Goal: Transaction & Acquisition: Purchase product/service

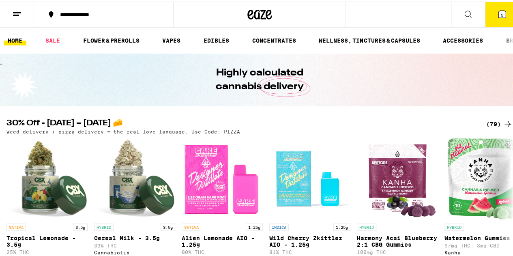
click at [501, 12] on span "5" at bounding box center [502, 13] width 2 height 5
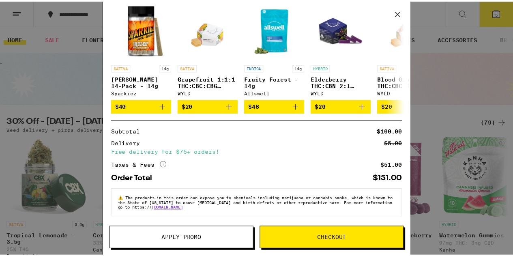
scroll to position [198, 0]
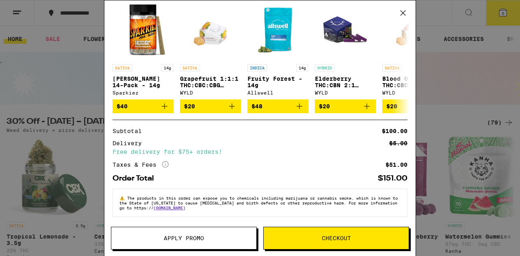
click at [218, 234] on button "Apply Promo" at bounding box center [184, 238] width 146 height 23
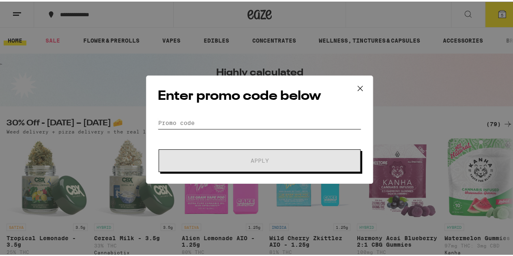
click at [227, 124] on input "Promo Code" at bounding box center [260, 121] width 204 height 12
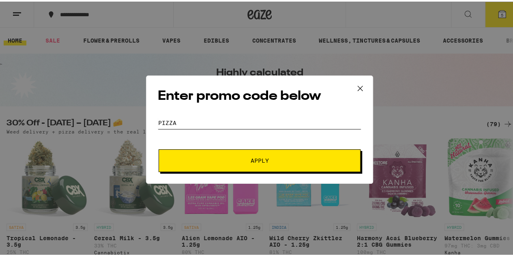
type input "pizza"
click at [239, 156] on span "Apply" at bounding box center [260, 159] width 146 height 6
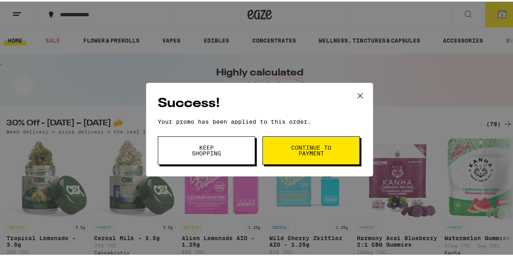
click at [287, 145] on button "Continue to payment" at bounding box center [311, 149] width 97 height 28
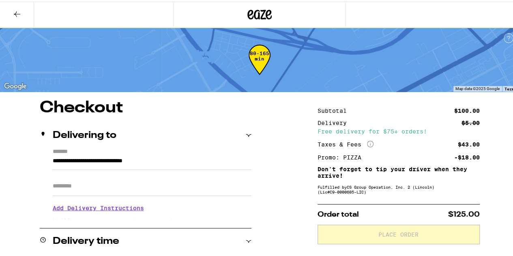
click at [22, 16] on button at bounding box center [17, 13] width 34 height 26
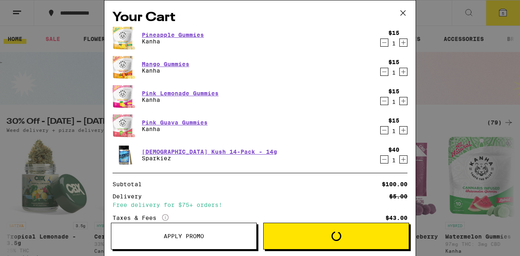
click at [404, 15] on icon at bounding box center [403, 13] width 12 height 12
click at [404, 13] on icon at bounding box center [403, 13] width 12 height 12
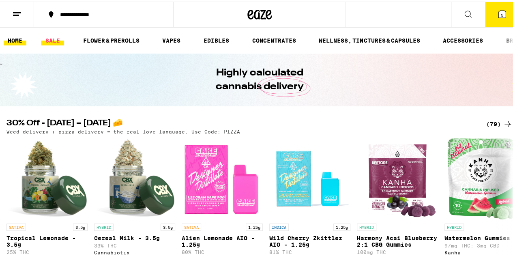
click at [54, 37] on link "SALE" at bounding box center [52, 39] width 23 height 10
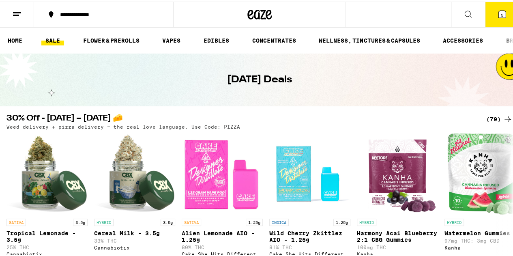
click at [489, 118] on div "(79)" at bounding box center [500, 118] width 26 height 10
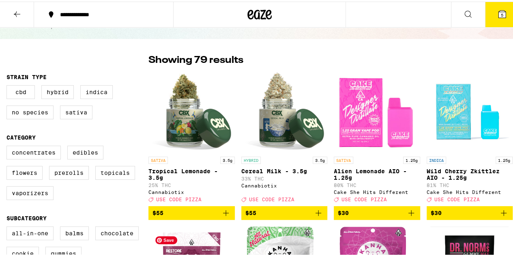
scroll to position [41, 0]
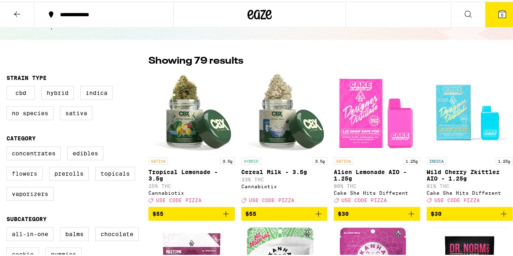
click at [30, 177] on label "Flowers" at bounding box center [24, 172] width 36 height 14
click at [9, 147] on input "Flowers" at bounding box center [8, 146] width 0 height 0
checkbox input "true"
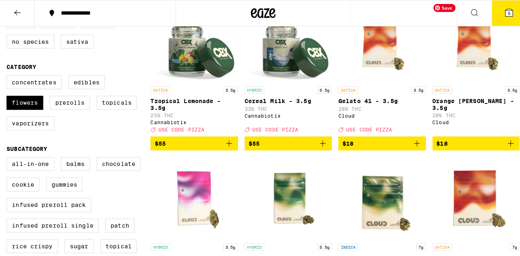
scroll to position [162, 0]
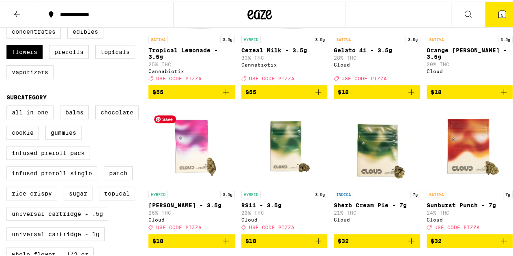
click at [187, 168] on img "Open page for Mochi Gelato - 3.5g from Cloud" at bounding box center [191, 144] width 81 height 81
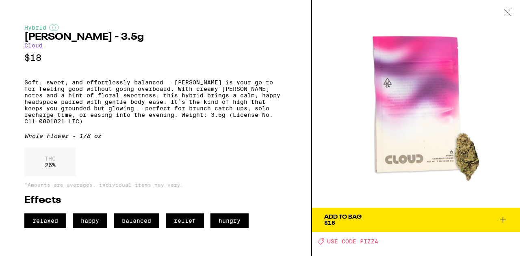
click at [509, 220] on button "Add To Bag $18" at bounding box center [416, 220] width 208 height 24
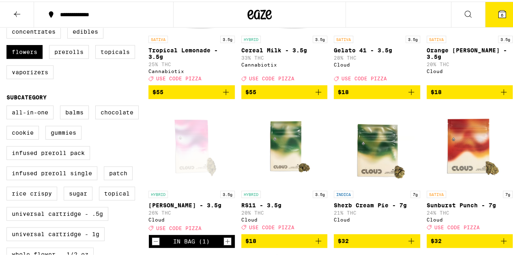
click at [499, 14] on icon at bounding box center [502, 12] width 7 height 7
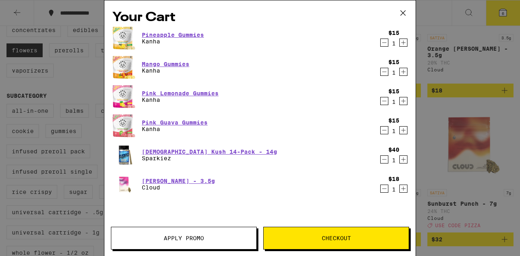
click at [352, 240] on span "Checkout" at bounding box center [335, 238] width 145 height 6
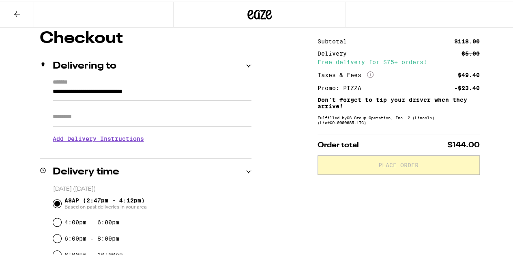
scroll to position [81, 0]
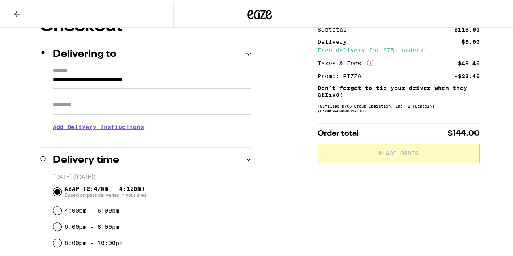
click at [115, 113] on input "Apt/Suite" at bounding box center [152, 103] width 199 height 19
type input "*"
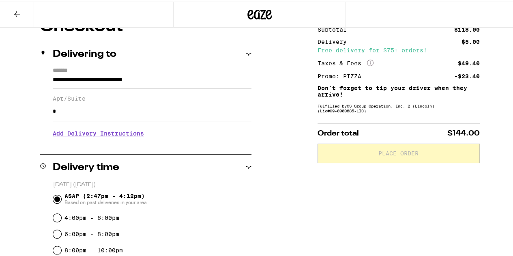
click at [87, 133] on h3 "Add Delivery Instructions" at bounding box center [152, 132] width 199 height 19
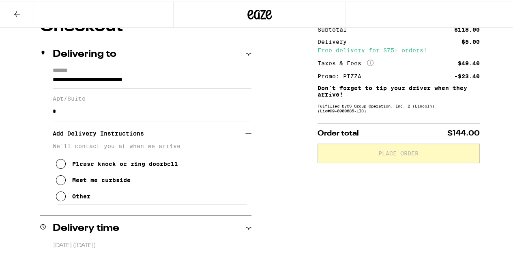
click at [80, 198] on div "Other" at bounding box center [81, 195] width 18 height 6
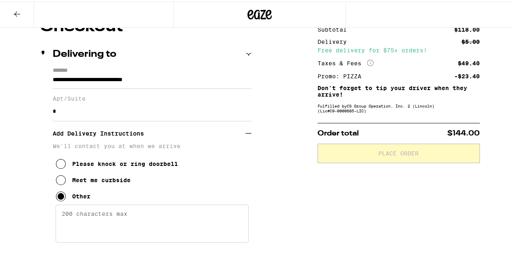
click at [106, 224] on textarea "Enter any other delivery instructions you want driver to know" at bounding box center [152, 222] width 193 height 38
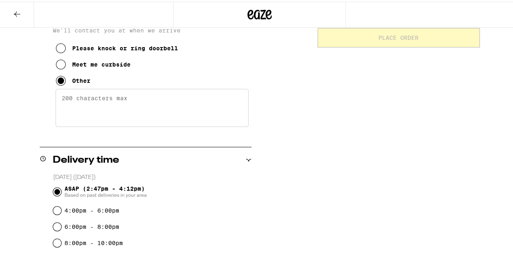
scroll to position [244, 0]
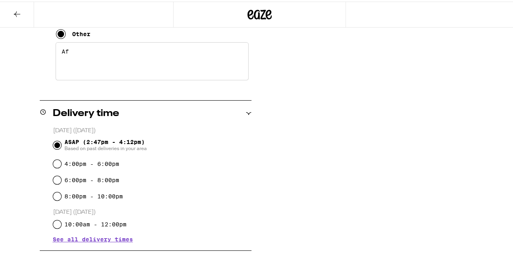
type textarea "A"
drag, startPoint x: 59, startPoint y: 54, endPoint x: 58, endPoint y: 48, distance: 6.1
click at [59, 53] on textarea "The first left after [STREET_ADDRESS]" at bounding box center [152, 60] width 193 height 38
click at [226, 56] on textarea "Take the first left after [STREET_ADDRESS]" at bounding box center [152, 60] width 193 height 38
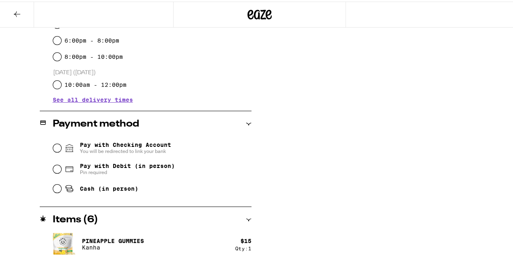
scroll to position [406, 0]
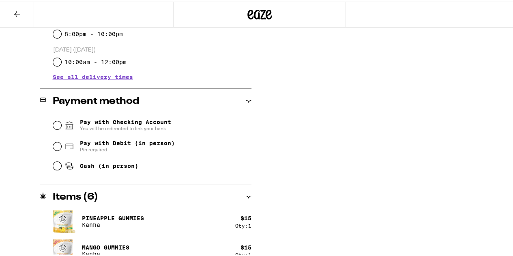
type textarea "Take the first left after [STREET_ADDRESS] down the alley to the last garage on…"
click at [92, 145] on span "Pay with Debit (in person)" at bounding box center [127, 141] width 95 height 6
click at [61, 146] on input "Pay with Debit (in person) Pin required" at bounding box center [57, 145] width 8 height 8
radio input "true"
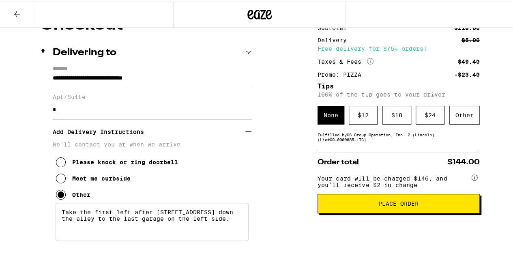
scroll to position [46, 0]
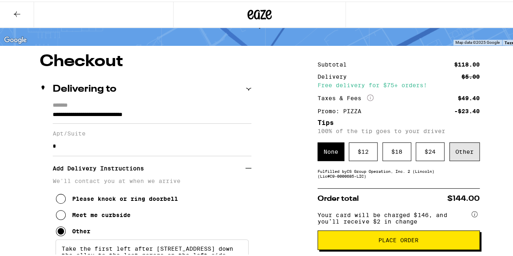
click at [459, 153] on div "Other" at bounding box center [465, 150] width 30 height 19
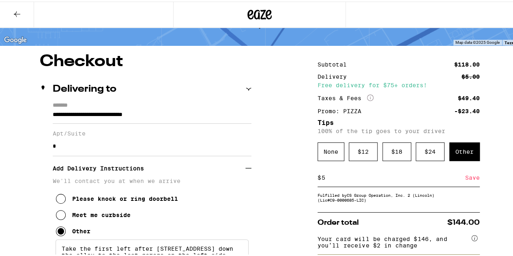
type input "5"
drag, startPoint x: 468, startPoint y: 180, endPoint x: 489, endPoint y: 178, distance: 21.6
click at [468, 180] on div "Save" at bounding box center [473, 176] width 15 height 18
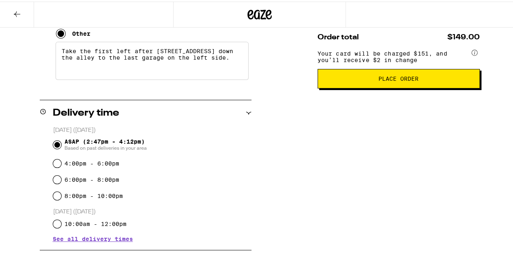
scroll to position [249, 0]
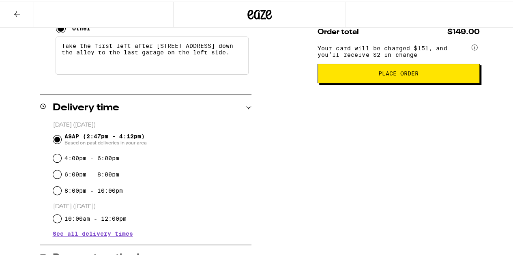
click at [394, 82] on button "Place Order" at bounding box center [399, 71] width 162 height 19
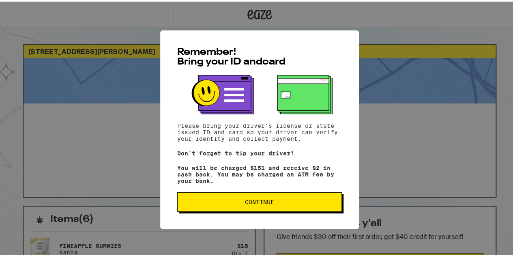
click at [259, 199] on button "Continue" at bounding box center [259, 200] width 165 height 19
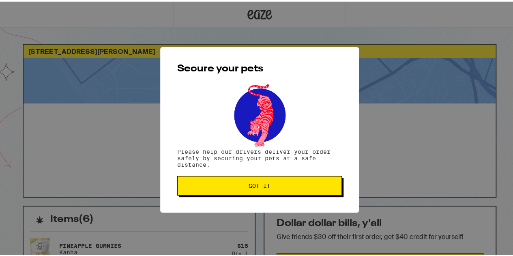
click at [252, 187] on span "Got it" at bounding box center [260, 184] width 22 height 6
